Goal: Information Seeking & Learning: Learn about a topic

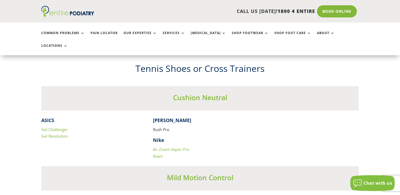
scroll to position [1049, 0]
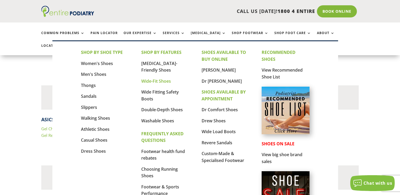
click at [166, 82] on link "Wide-Fit Shoes" at bounding box center [156, 81] width 30 height 6
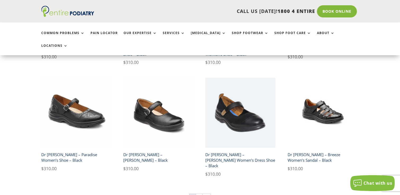
scroll to position [848, 0]
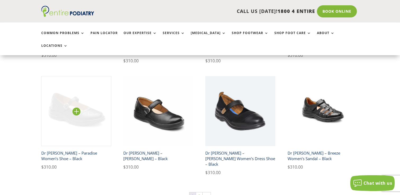
click at [86, 97] on img at bounding box center [76, 111] width 70 height 70
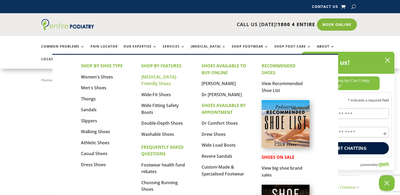
click at [155, 75] on link "[MEDICAL_DATA]-Friendly Shoes" at bounding box center [159, 80] width 36 height 13
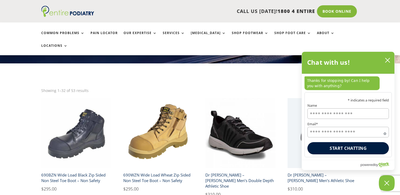
scroll to position [90, 0]
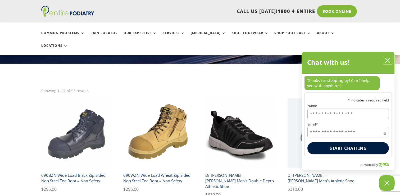
click at [386, 58] on button "close chatbox" at bounding box center [387, 60] width 8 height 8
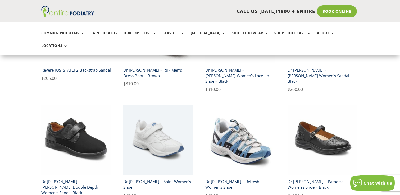
scroll to position [821, 0]
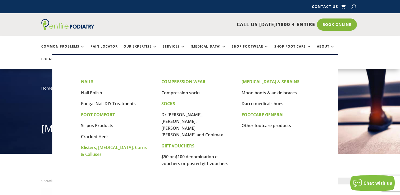
click at [112, 147] on link "Blisters, [MEDICAL_DATA], Corns & Calluses" at bounding box center [114, 151] width 66 height 13
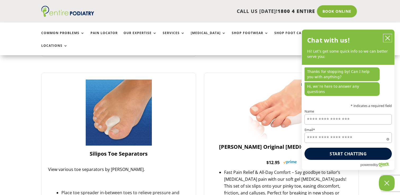
click at [387, 40] on icon "close chatbox" at bounding box center [387, 38] width 4 height 4
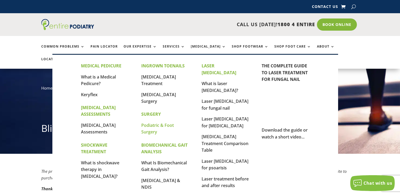
click at [160, 126] on link "Podiatric & Foot Surgery" at bounding box center [157, 128] width 33 height 13
